Goal: Check status: Check status

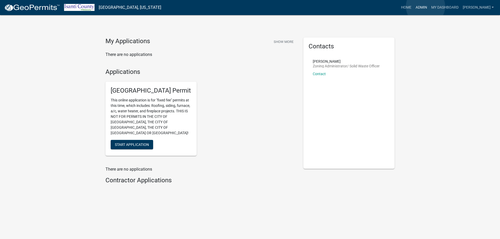
click at [426, 7] on link "Admin" at bounding box center [422, 8] width 16 height 10
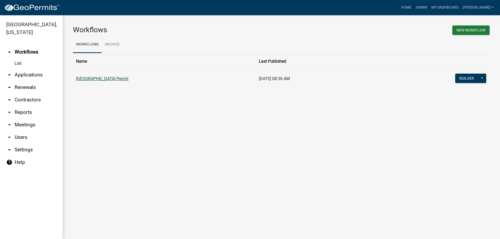
click at [119, 78] on link "[GEOGRAPHIC_DATA] Permit" at bounding box center [102, 78] width 52 height 5
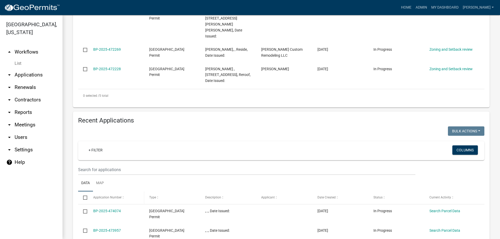
scroll to position [234, 0]
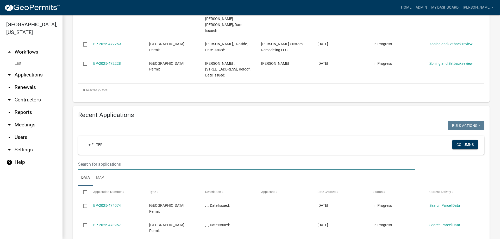
click at [97, 159] on input "text" at bounding box center [246, 164] width 337 height 11
type input "29713"
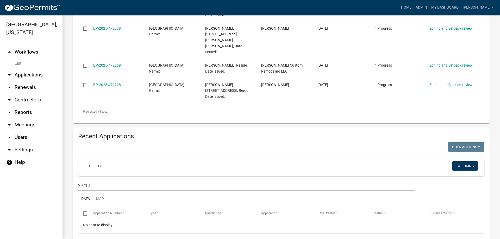
scroll to position [218, 0]
